Goal: Task Accomplishment & Management: Manage account settings

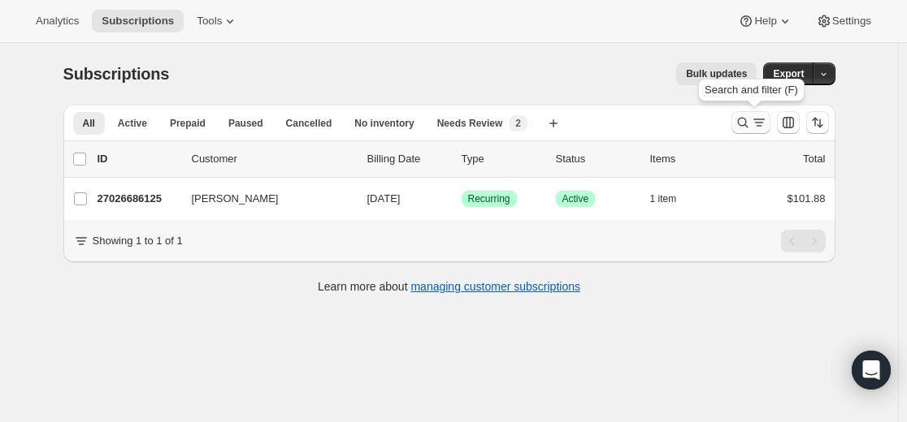
click at [736, 126] on button "Search and filter results" at bounding box center [750, 122] width 39 height 23
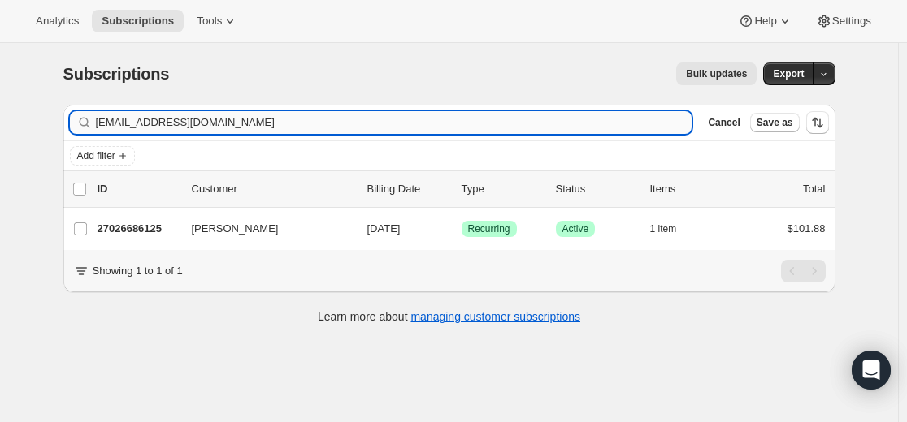
click at [496, 116] on input "[EMAIL_ADDRESS][DOMAIN_NAME]" at bounding box center [394, 122] width 596 height 23
type input "[EMAIL_ADDRESS][DOMAIN_NAME]"
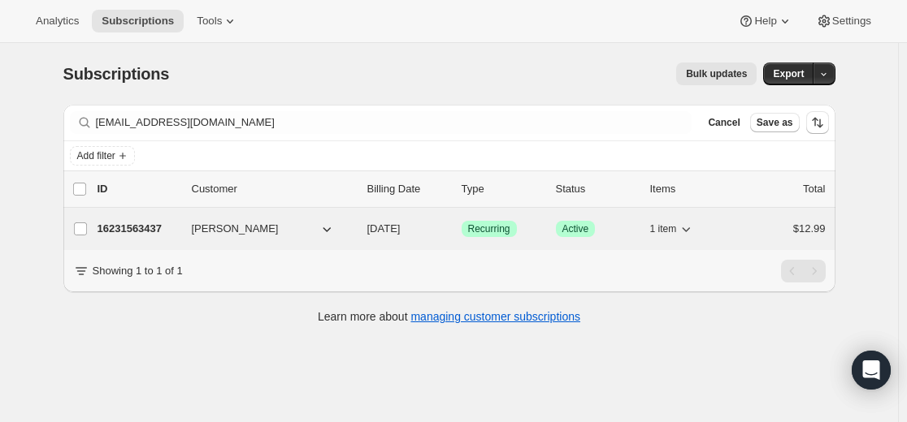
click at [156, 234] on p "16231563437" at bounding box center [137, 229] width 81 height 16
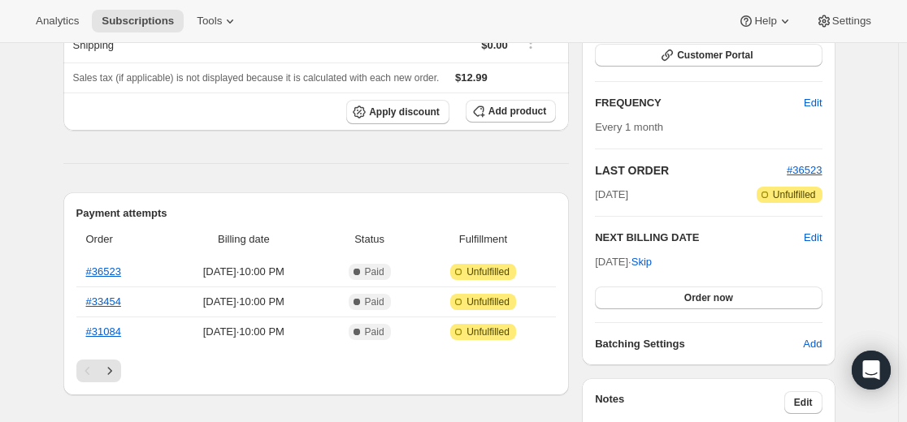
scroll to position [244, 0]
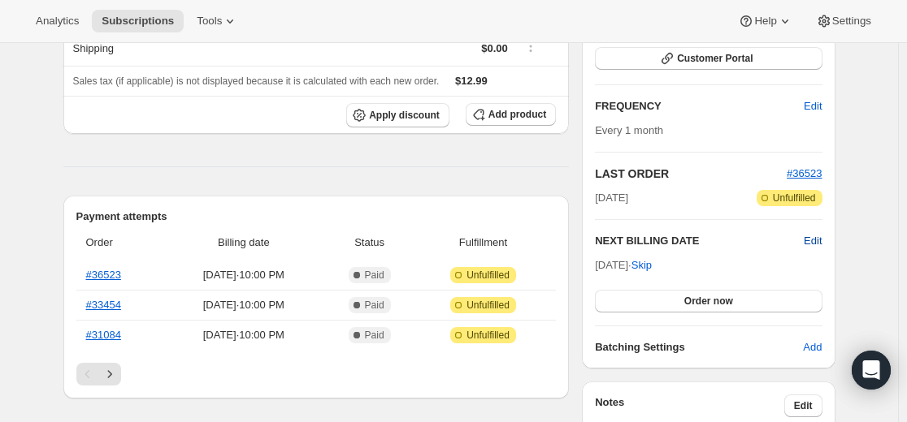
click at [819, 240] on span "Edit" at bounding box center [812, 241] width 18 height 16
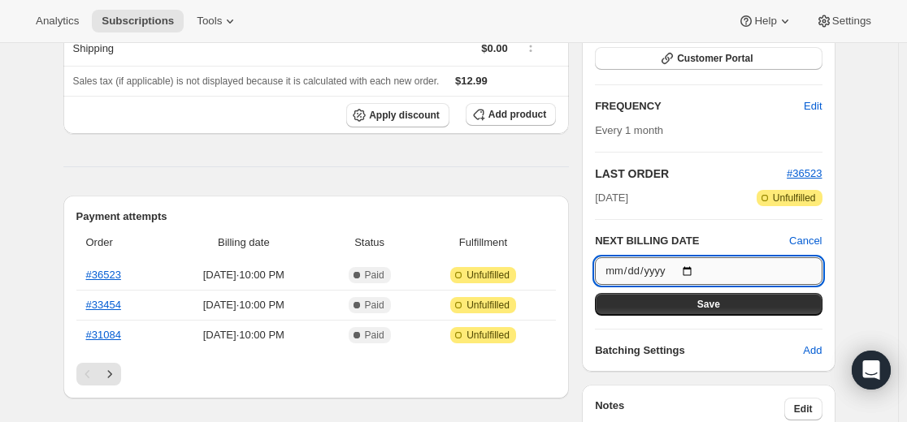
click at [701, 269] on input "[DATE]" at bounding box center [708, 272] width 227 height 28
type input "[DATE]"
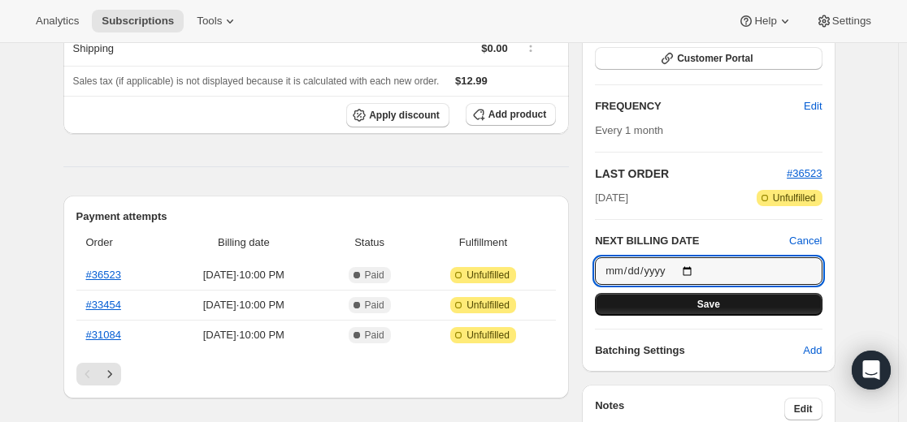
click at [720, 309] on span "Save" at bounding box center [708, 304] width 23 height 13
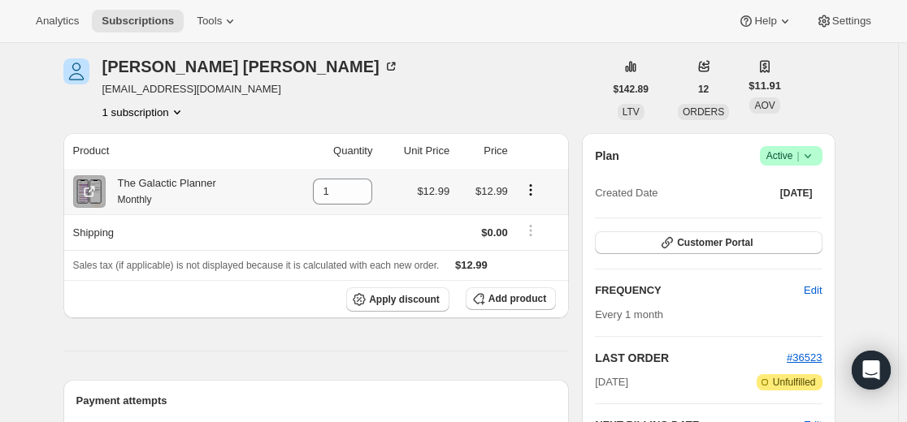
scroll to position [0, 0]
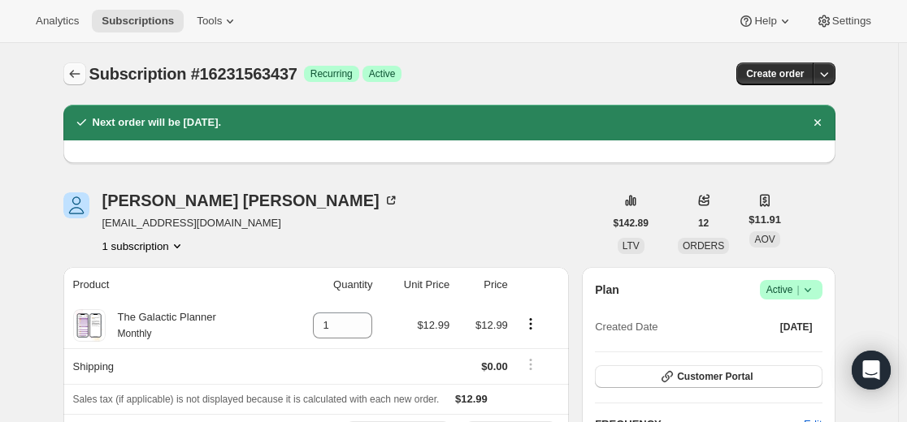
click at [81, 72] on icon "Subscriptions" at bounding box center [75, 74] width 16 height 16
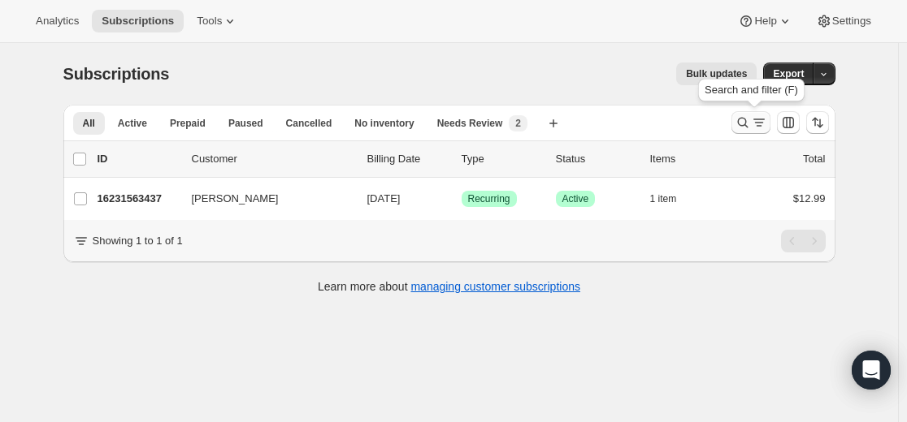
click at [749, 123] on icon "Search and filter results" at bounding box center [742, 123] width 16 height 16
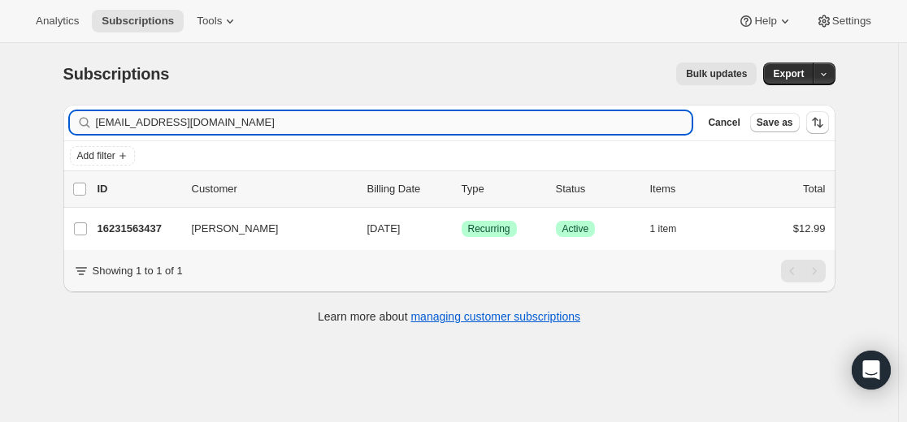
click at [496, 130] on input "[EMAIL_ADDRESS][DOMAIN_NAME]" at bounding box center [394, 122] width 596 height 23
type input "[EMAIL_ADDRESS][DOMAIN_NAME]"
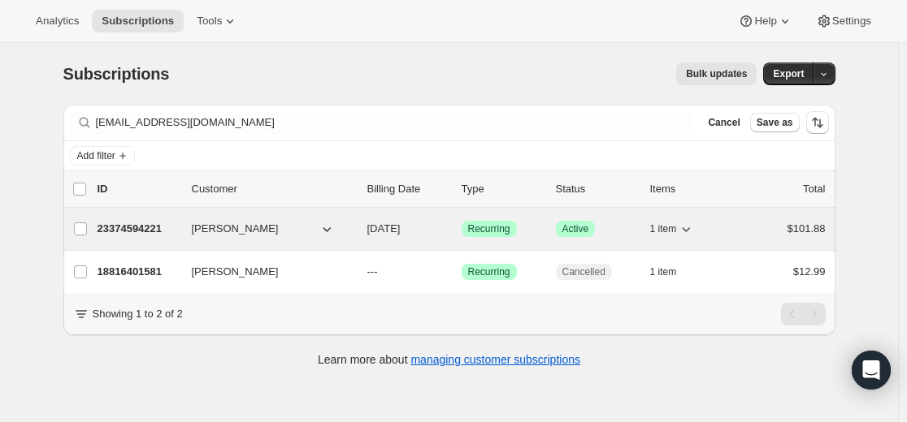
click at [152, 232] on p "23374594221" at bounding box center [137, 229] width 81 height 16
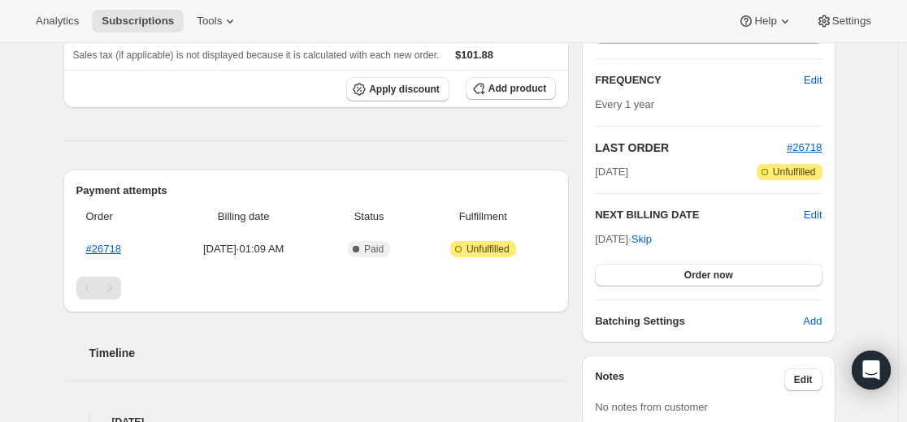
scroll to position [244, 0]
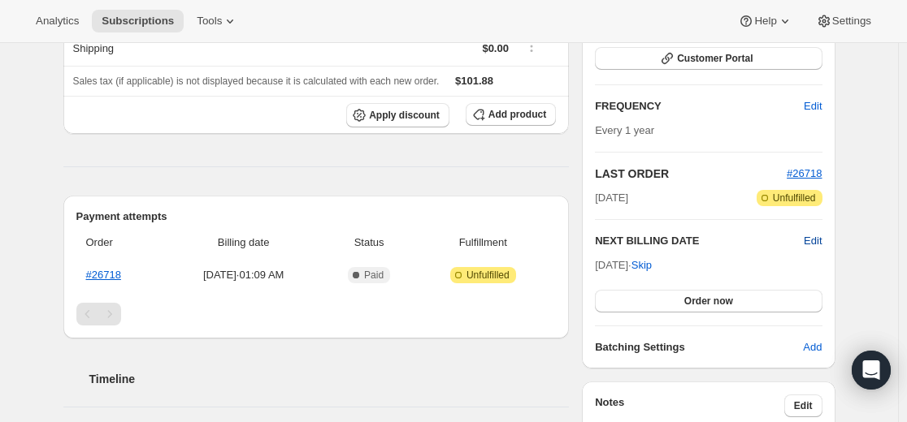
click at [814, 245] on span "Edit" at bounding box center [812, 241] width 18 height 16
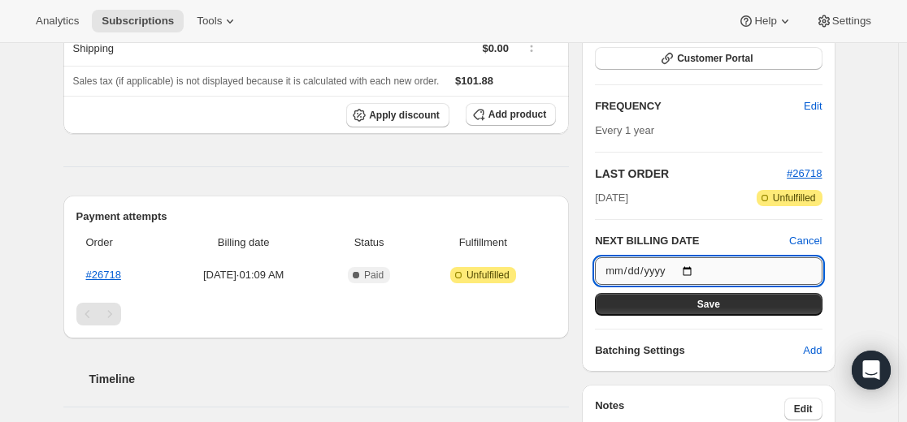
click at [691, 271] on input "[DATE]" at bounding box center [708, 272] width 227 height 28
click at [700, 266] on input "[DATE]" at bounding box center [708, 272] width 227 height 28
type input "[DATE]"
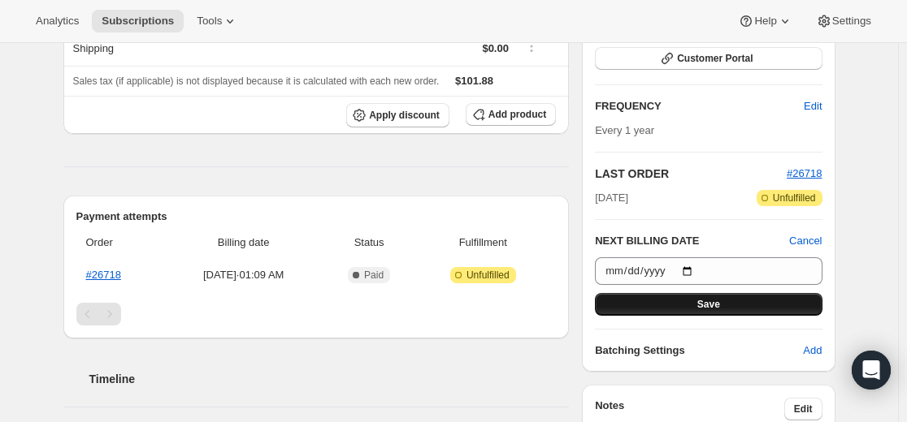
click at [719, 301] on span "Save" at bounding box center [708, 304] width 23 height 13
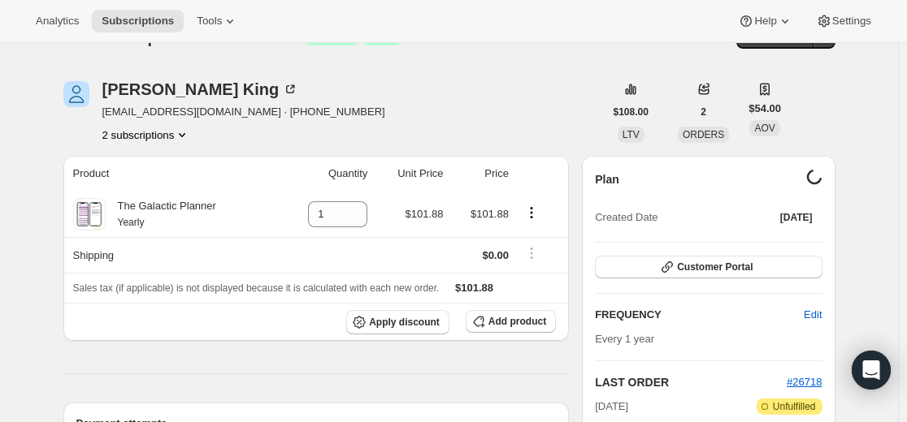
scroll to position [0, 0]
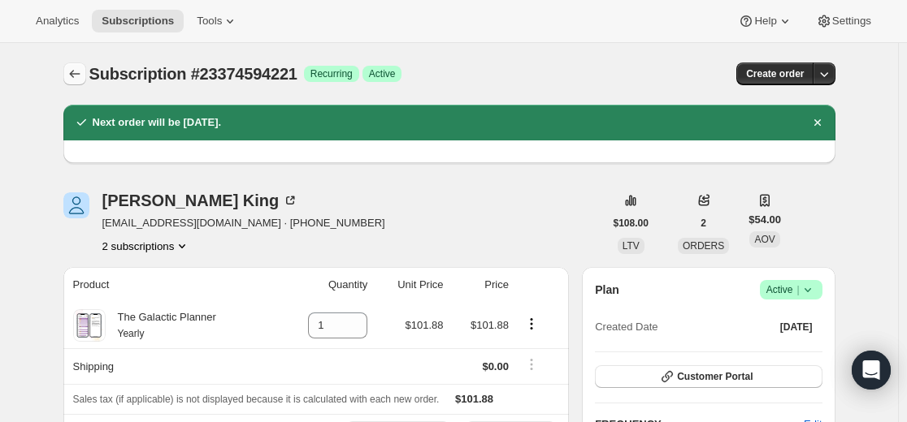
click at [86, 73] on button "Subscriptions" at bounding box center [74, 74] width 23 height 23
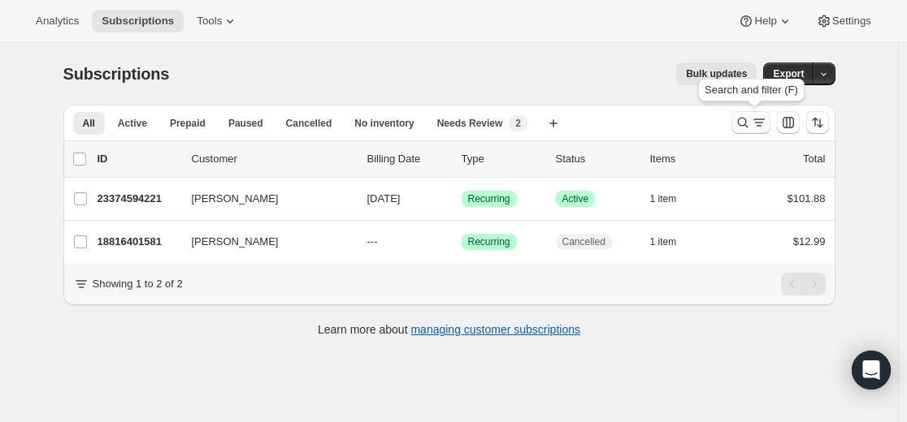
click at [751, 122] on icon "Search and filter results" at bounding box center [742, 123] width 16 height 16
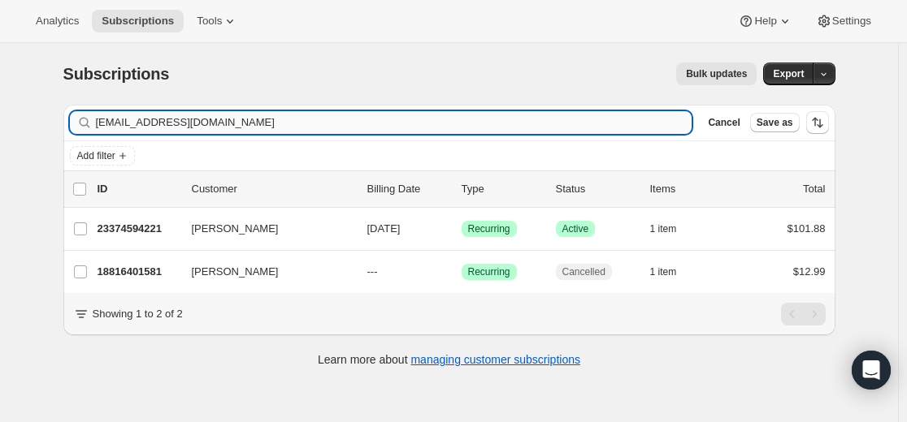
click at [565, 121] on input "[EMAIL_ADDRESS][DOMAIN_NAME]" at bounding box center [394, 122] width 596 height 23
type input "[EMAIL_ADDRESS][DOMAIN_NAME]"
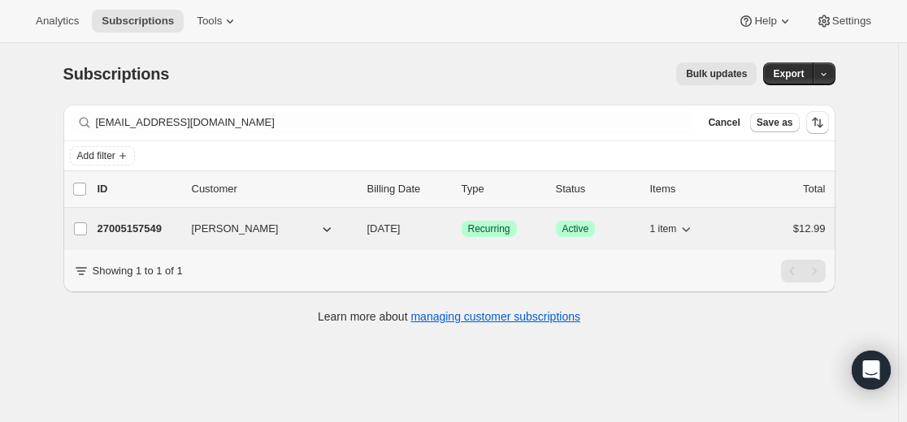
click at [153, 228] on p "27005157549" at bounding box center [137, 229] width 81 height 16
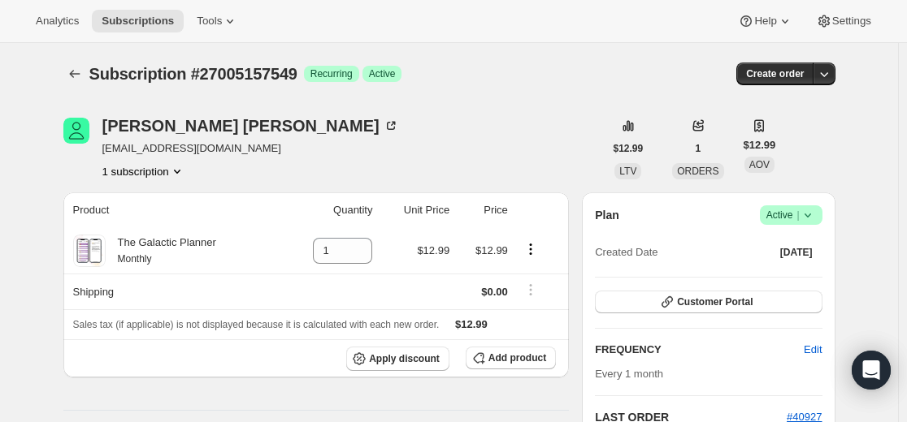
click at [815, 219] on icon at bounding box center [807, 215] width 16 height 16
click at [792, 276] on span "Cancel subscription" at bounding box center [789, 275] width 92 height 12
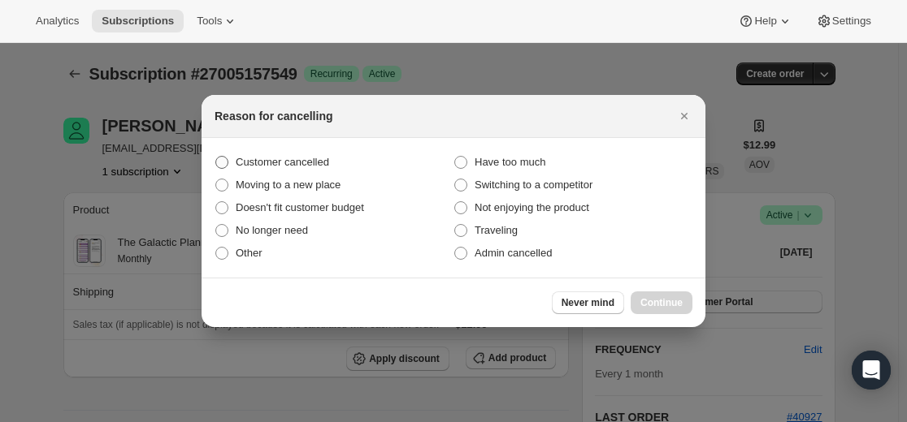
click at [325, 161] on span "Customer cancelled" at bounding box center [282, 162] width 93 height 12
click at [216, 157] on input "Customer cancelled" at bounding box center [215, 156] width 1 height 1
radio input "true"
click at [658, 303] on span "Continue" at bounding box center [661, 303] width 42 height 13
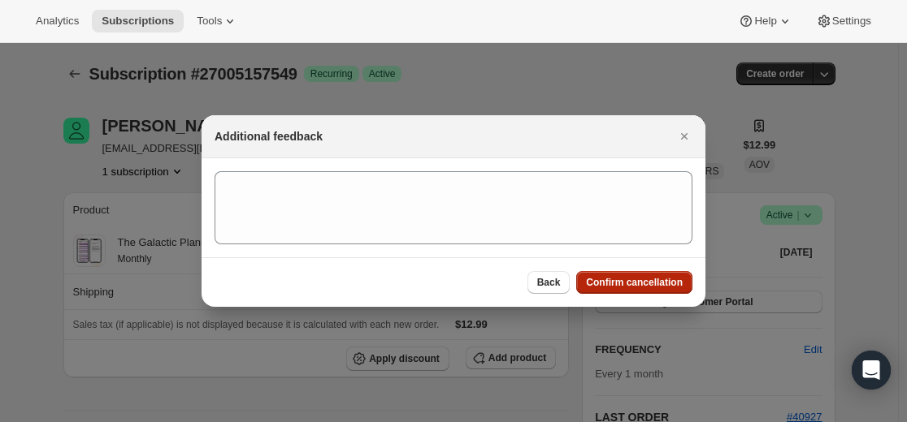
click at [628, 284] on span "Confirm cancellation" at bounding box center [634, 282] width 97 height 13
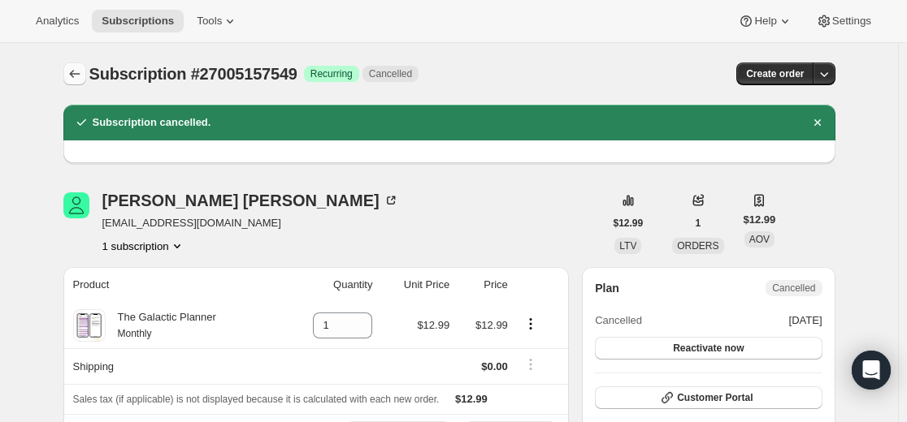
click at [76, 67] on icon "Subscriptions" at bounding box center [75, 74] width 16 height 16
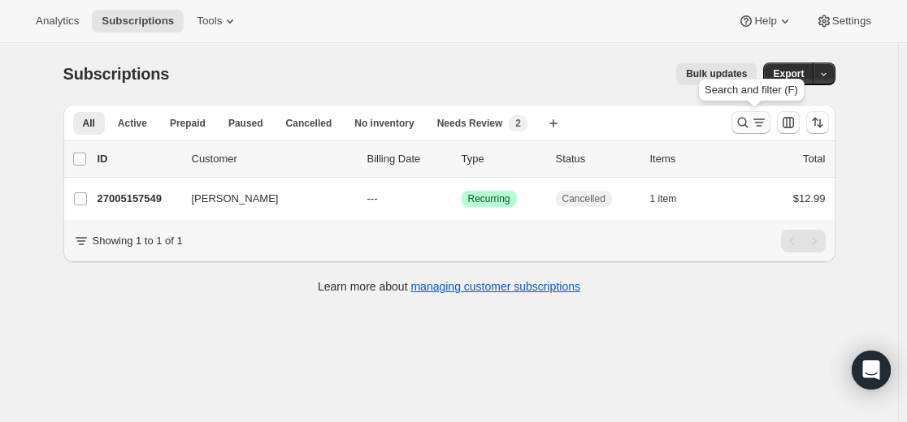
click at [747, 123] on icon "Search and filter results" at bounding box center [742, 123] width 16 height 16
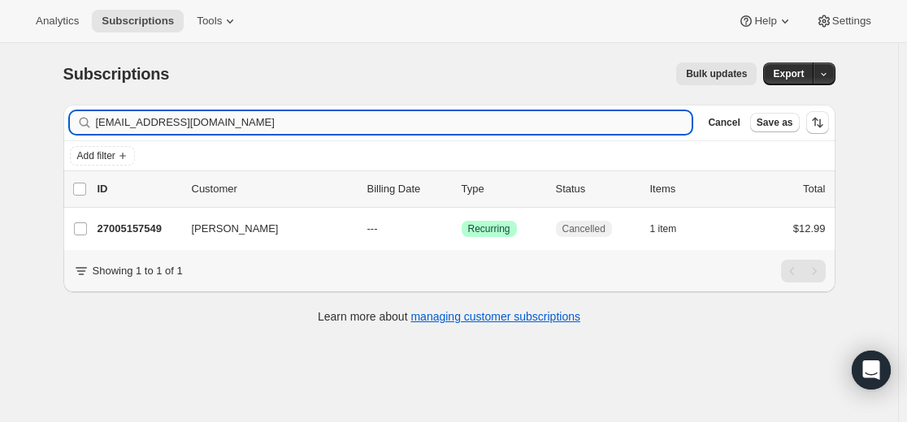
click at [502, 125] on input "[EMAIL_ADDRESS][DOMAIN_NAME]" at bounding box center [394, 122] width 596 height 23
click at [501, 124] on input "[EMAIL_ADDRESS][DOMAIN_NAME]" at bounding box center [394, 122] width 596 height 23
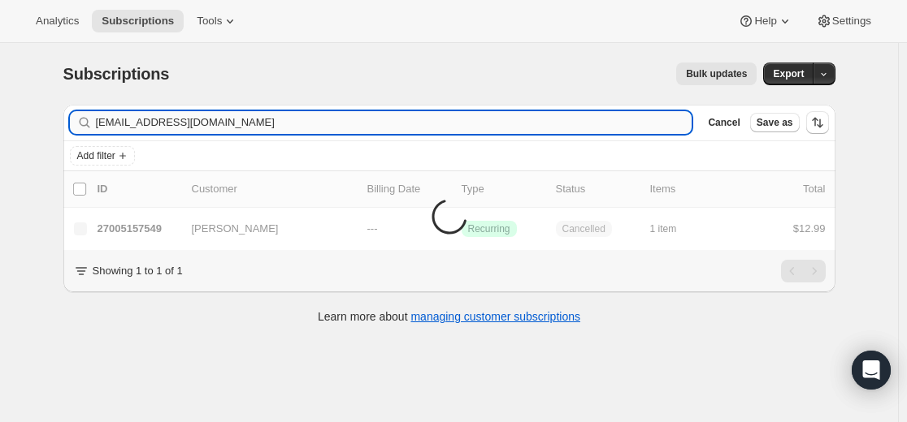
type input "[EMAIL_ADDRESS][DOMAIN_NAME]"
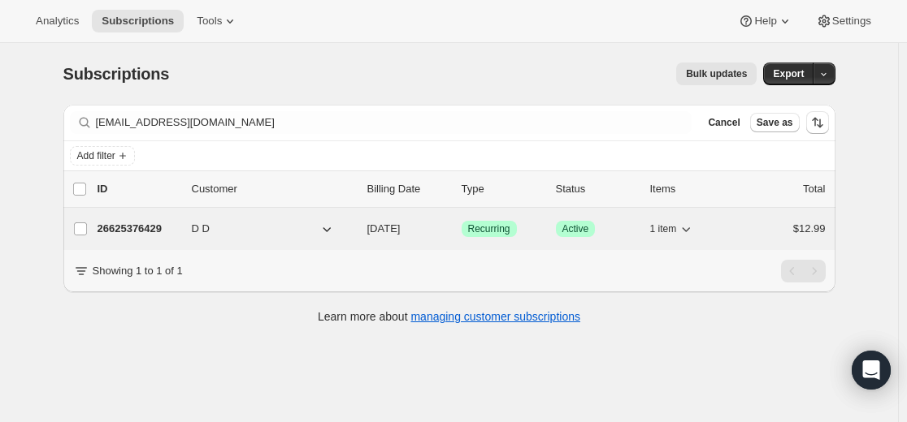
click at [135, 229] on p "26625376429" at bounding box center [137, 229] width 81 height 16
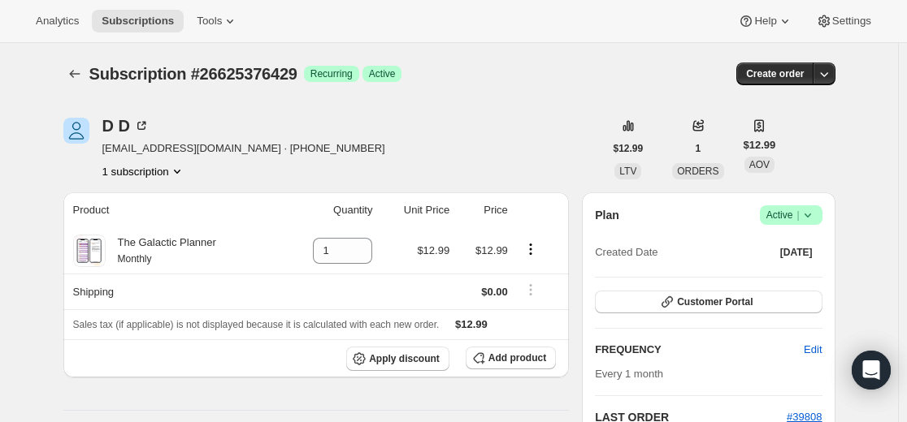
click at [810, 214] on icon at bounding box center [807, 215] width 16 height 16
click at [785, 280] on span "Cancel subscription" at bounding box center [789, 275] width 92 height 12
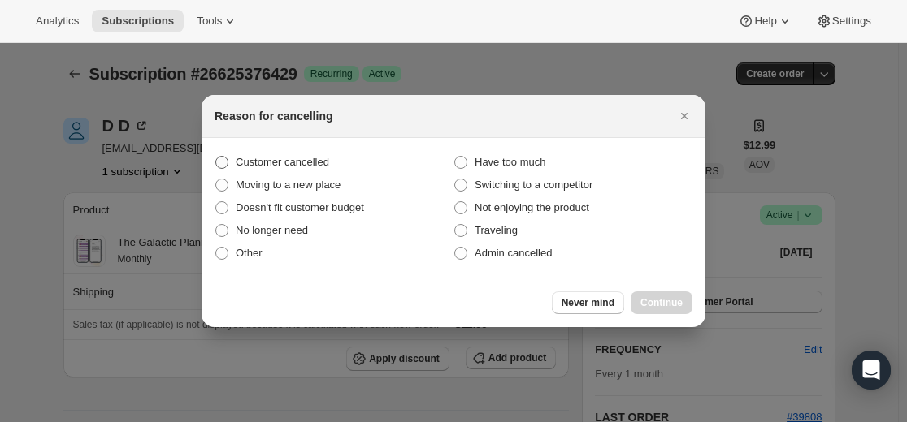
click at [312, 165] on span "Customer cancelled" at bounding box center [282, 162] width 93 height 12
click at [216, 157] on input "Customer cancelled" at bounding box center [215, 156] width 1 height 1
radio input "true"
click at [656, 296] on button "Continue" at bounding box center [661, 303] width 62 height 23
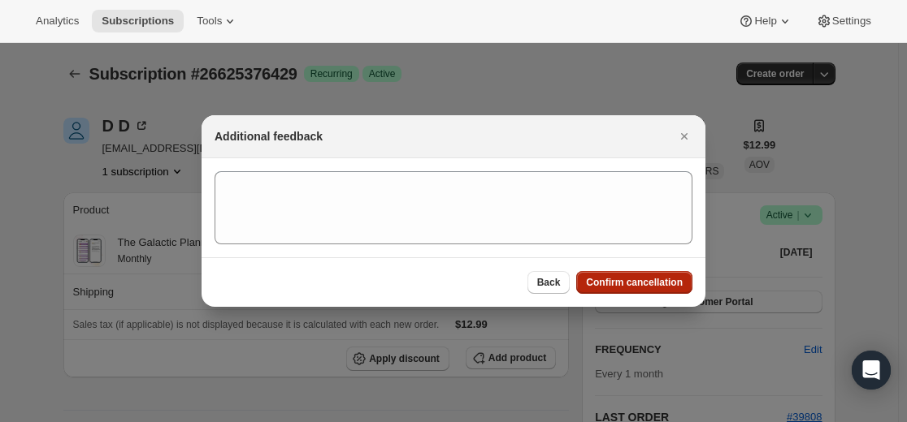
click at [590, 274] on button "Confirm cancellation" at bounding box center [634, 282] width 116 height 23
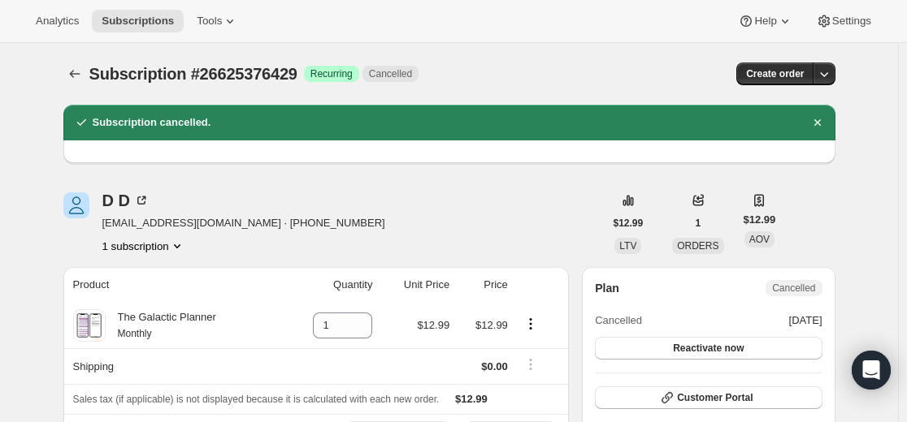
click at [79, 77] on icon "Subscriptions" at bounding box center [75, 74] width 16 height 16
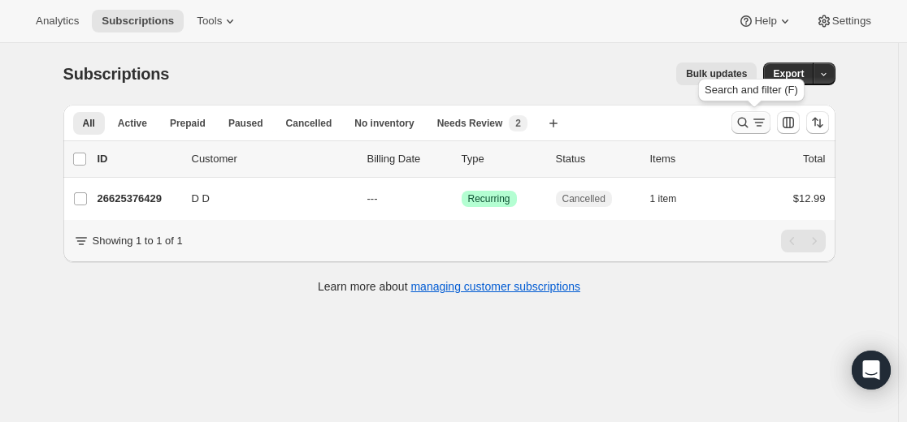
click at [742, 125] on icon "Search and filter results" at bounding box center [742, 123] width 11 height 11
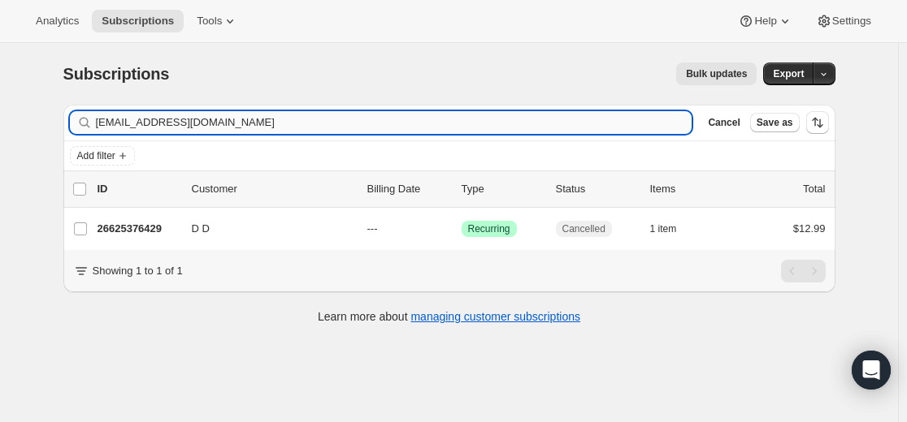
click at [539, 122] on input "[EMAIL_ADDRESS][DOMAIN_NAME]" at bounding box center [394, 122] width 596 height 23
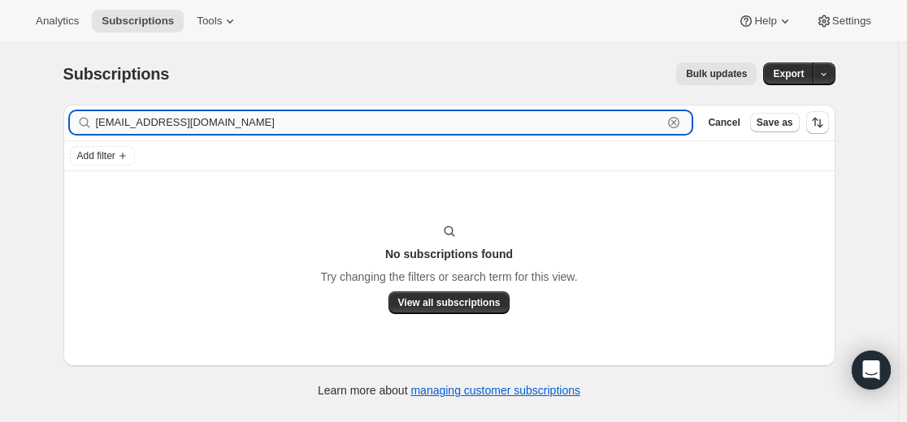
click at [298, 127] on input "[EMAIL_ADDRESS][DOMAIN_NAME]" at bounding box center [379, 122] width 567 height 23
click at [601, 128] on input "[EMAIL_ADDRESS][DOMAIN_NAME]" at bounding box center [379, 122] width 567 height 23
paste input ".[PERSON_NAME][EMAIL_ADDRESS][DOMAIN_NAME]"
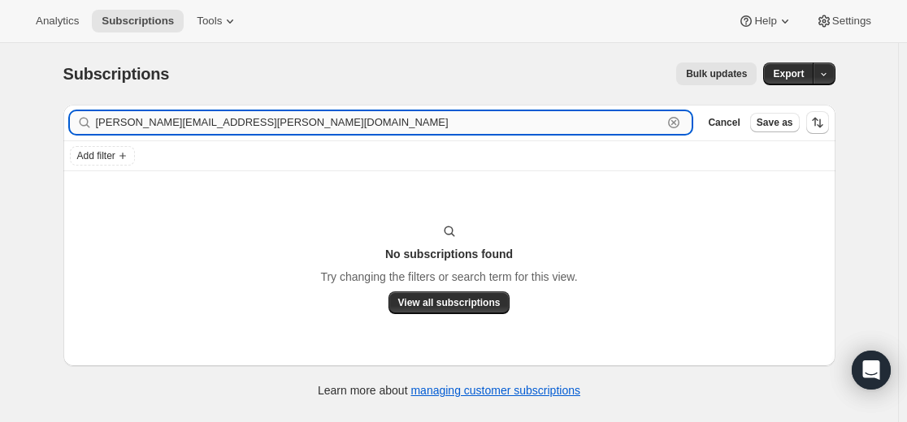
type input "[PERSON_NAME][EMAIL_ADDRESS][PERSON_NAME][DOMAIN_NAME]"
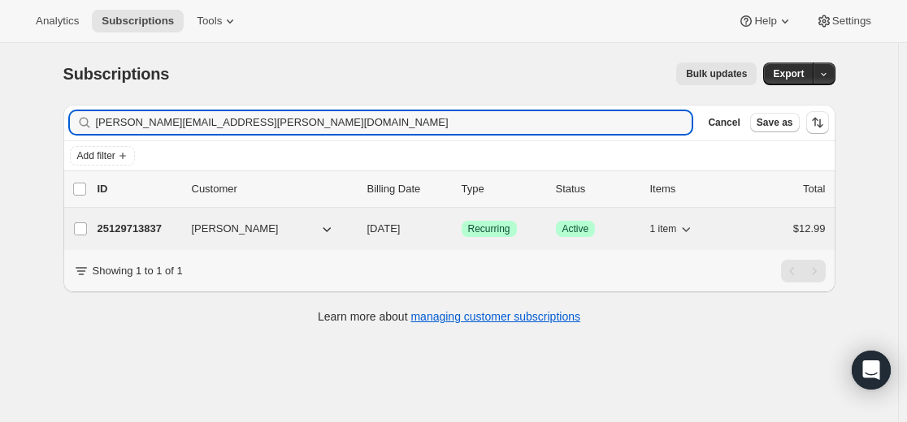
click at [155, 228] on p "25129713837" at bounding box center [137, 229] width 81 height 16
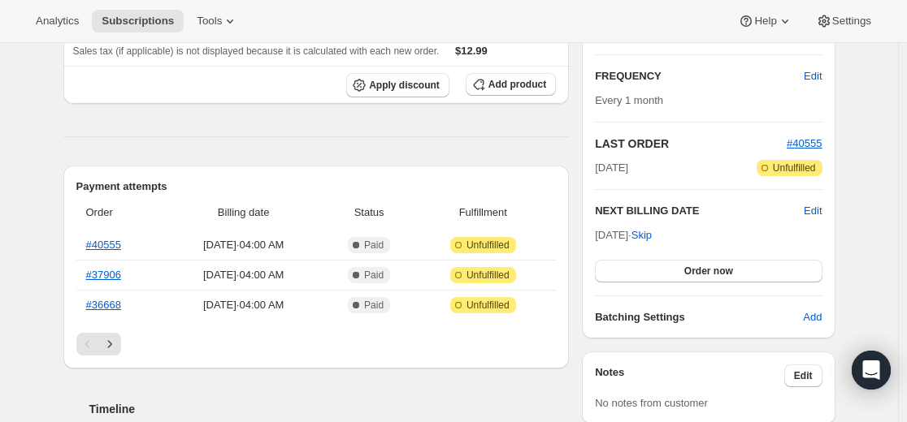
scroll to position [325, 0]
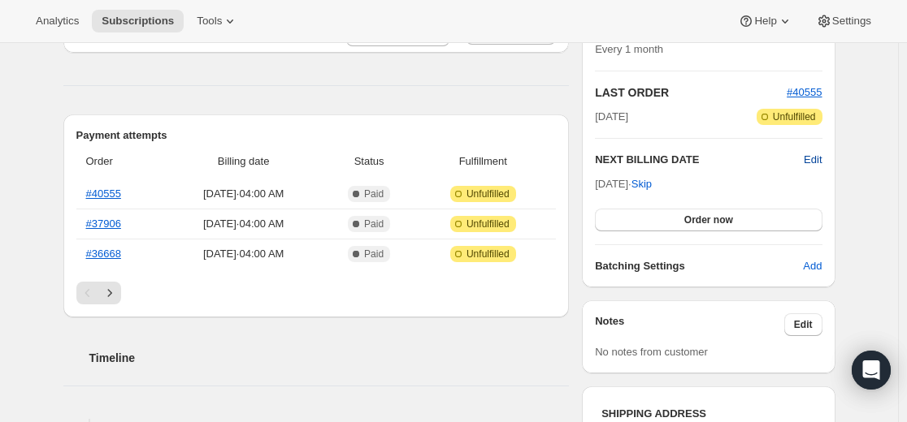
click at [811, 158] on span "Edit" at bounding box center [812, 160] width 18 height 16
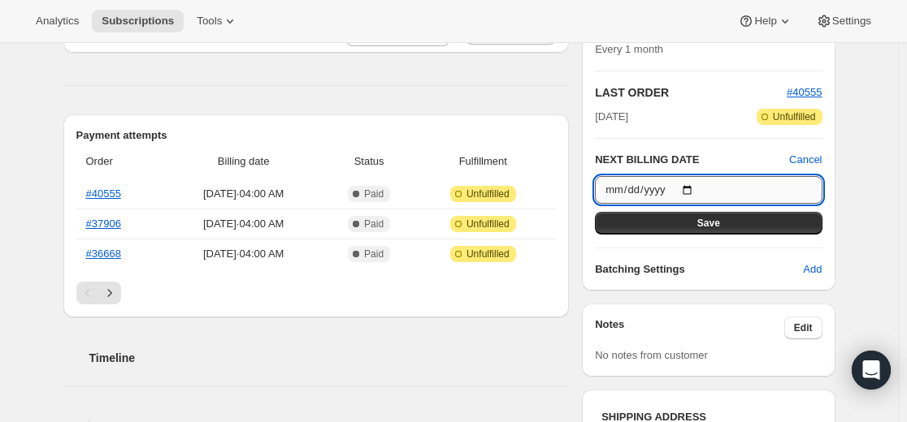
click at [704, 190] on input "[DATE]" at bounding box center [708, 190] width 227 height 28
type input "[DATE]"
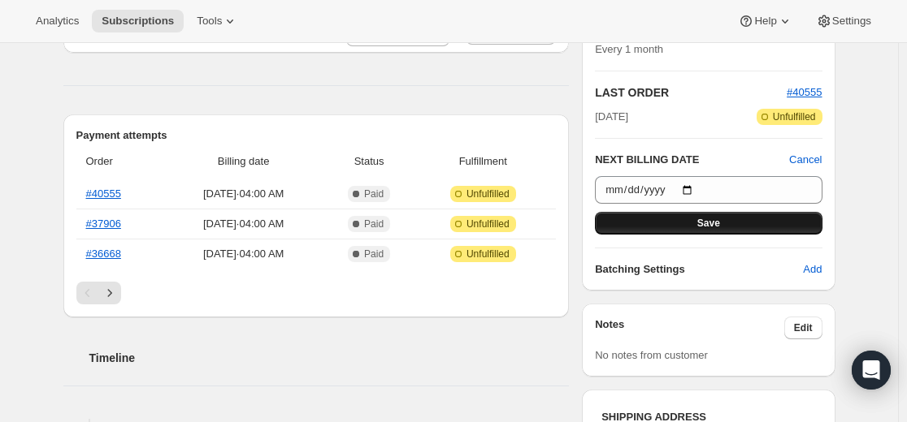
click at [712, 225] on span "Save" at bounding box center [708, 223] width 23 height 13
